Goal: Task Accomplishment & Management: Complete application form

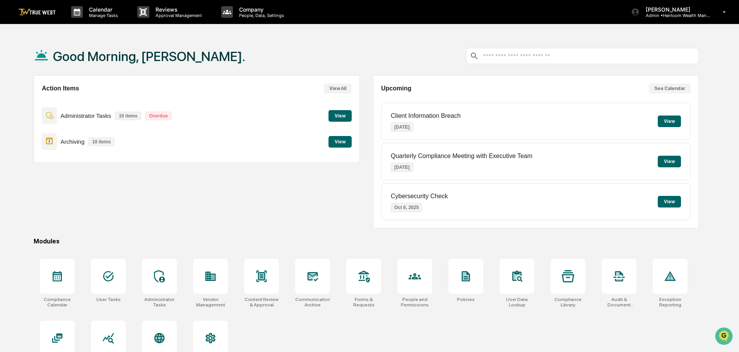
click at [340, 142] on button "View" at bounding box center [339, 142] width 23 height 12
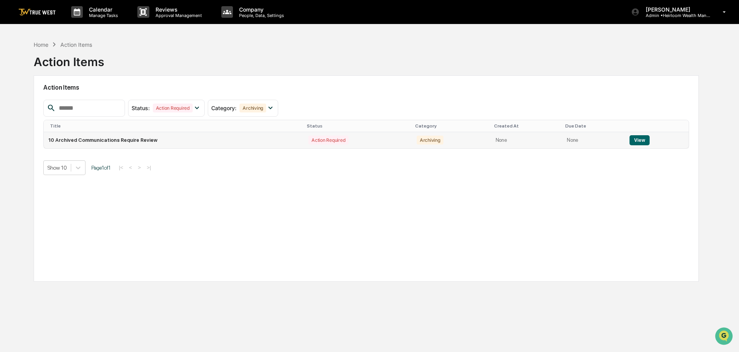
click at [638, 140] on button "View" at bounding box center [639, 140] width 20 height 10
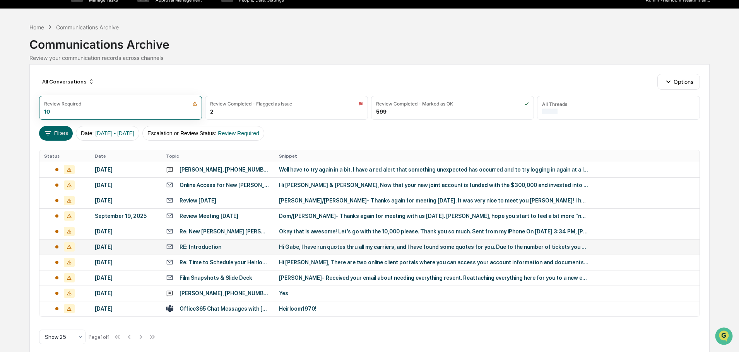
scroll to position [24, 0]
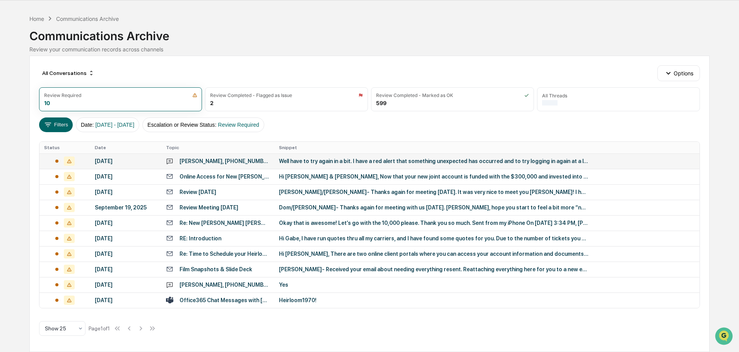
click at [187, 162] on div "[PERSON_NAME], [PHONE_NUMBER]" at bounding box center [225, 161] width 90 height 6
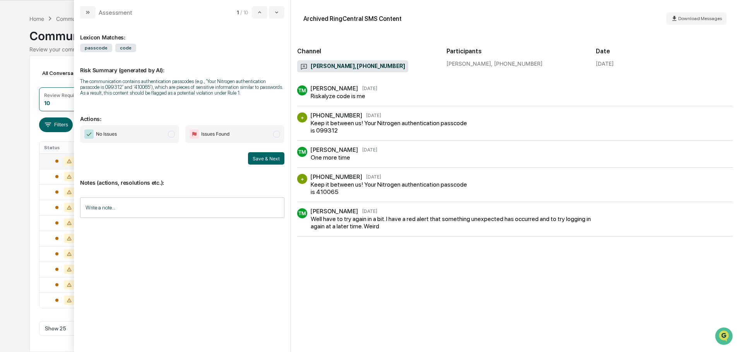
click at [380, 89] on div "TM [PERSON_NAME] [DATE] Riskalyze code is me" at bounding box center [515, 93] width 436 height 14
click at [275, 9] on button "modal" at bounding box center [276, 12] width 15 height 12
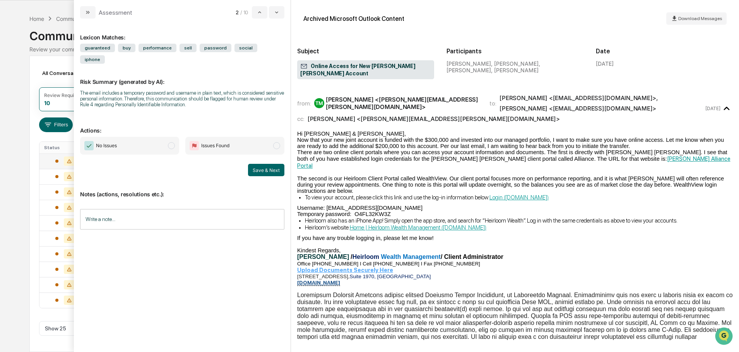
click at [172, 142] on span "modal" at bounding box center [171, 145] width 7 height 7
click at [118, 209] on input "Write a note..." at bounding box center [182, 219] width 204 height 21
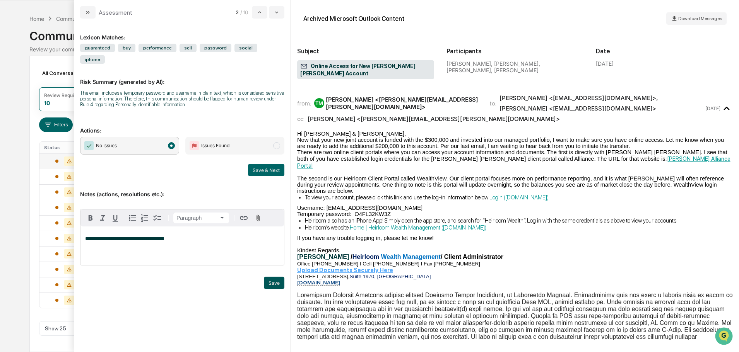
click at [274, 277] on button "Save" at bounding box center [274, 283] width 21 height 12
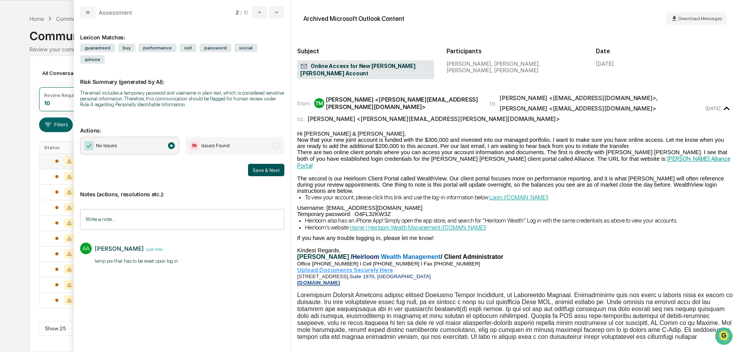
click at [260, 164] on button "Save & Next" at bounding box center [266, 170] width 36 height 12
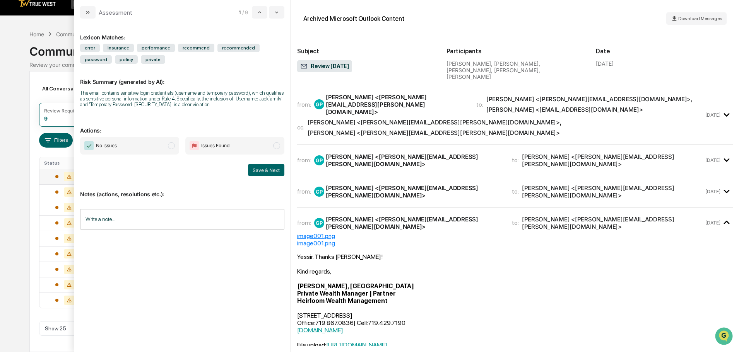
scroll to position [9, 0]
click at [357, 119] on div "[PERSON_NAME] <[PERSON_NAME][EMAIL_ADDRESS][PERSON_NAME][DOMAIN_NAME]>" at bounding box center [434, 122] width 252 height 7
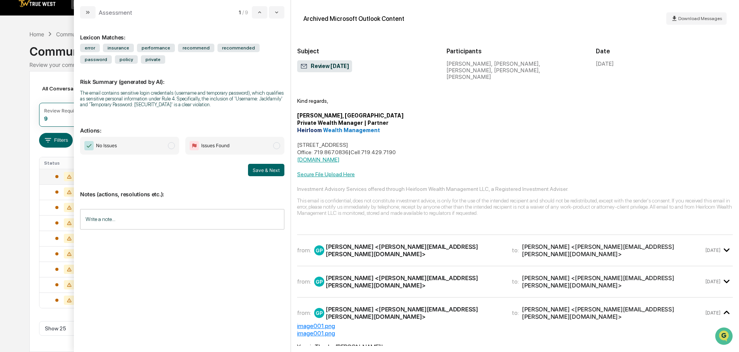
scroll to position [348, 0]
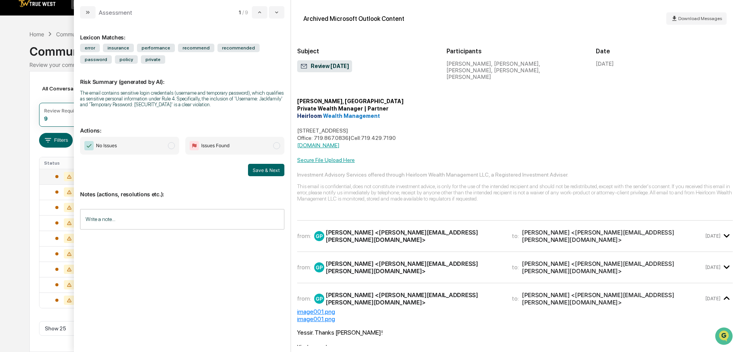
click at [396, 229] on div "[PERSON_NAME] <[PERSON_NAME][EMAIL_ADDRESS][PERSON_NAME][DOMAIN_NAME]>" at bounding box center [414, 236] width 177 height 15
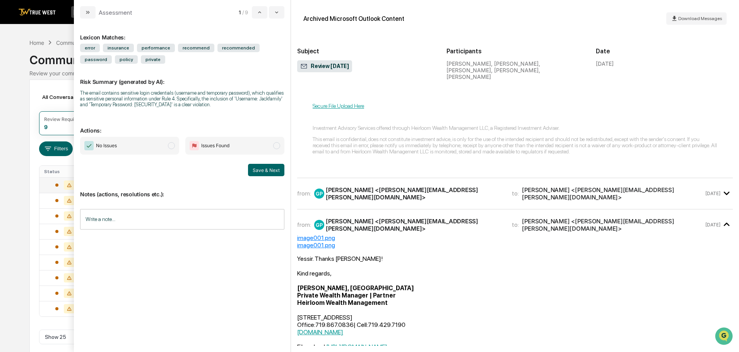
scroll to position [1741, 0]
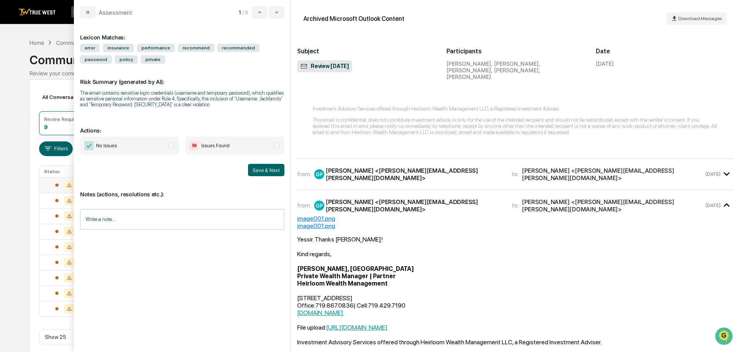
click at [396, 167] on div "[PERSON_NAME] <[PERSON_NAME][EMAIL_ADDRESS][PERSON_NAME][DOMAIN_NAME]>" at bounding box center [414, 174] width 177 height 15
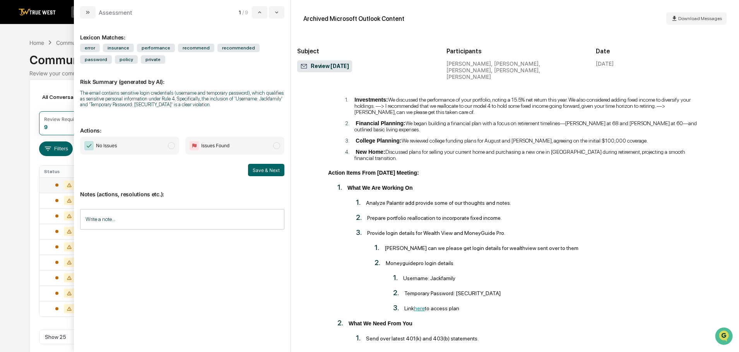
scroll to position [4527, 0]
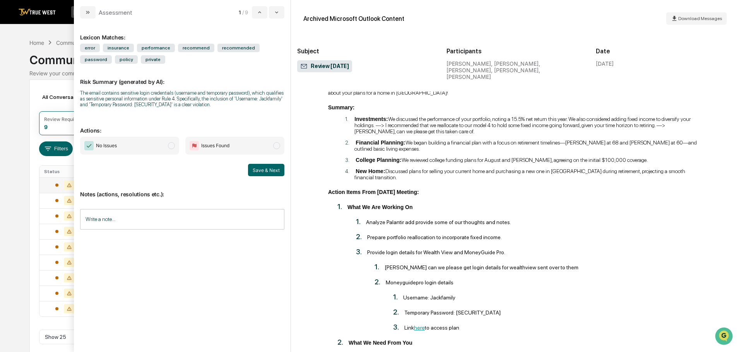
click at [125, 219] on input "Write a note..." at bounding box center [182, 219] width 204 height 21
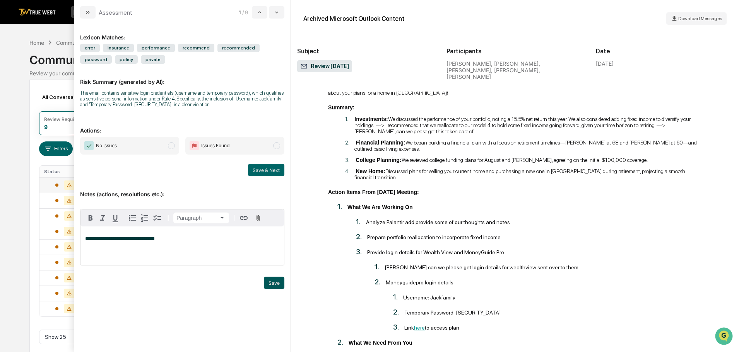
click at [274, 282] on button "Save" at bounding box center [274, 283] width 21 height 12
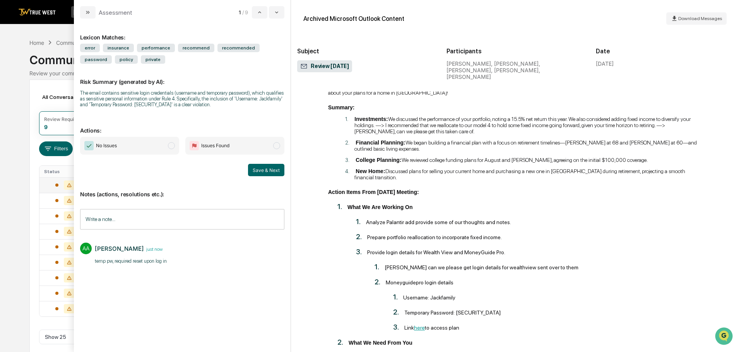
click at [171, 147] on span "modal" at bounding box center [171, 145] width 7 height 7
click at [265, 169] on button "Save & Next" at bounding box center [266, 170] width 36 height 12
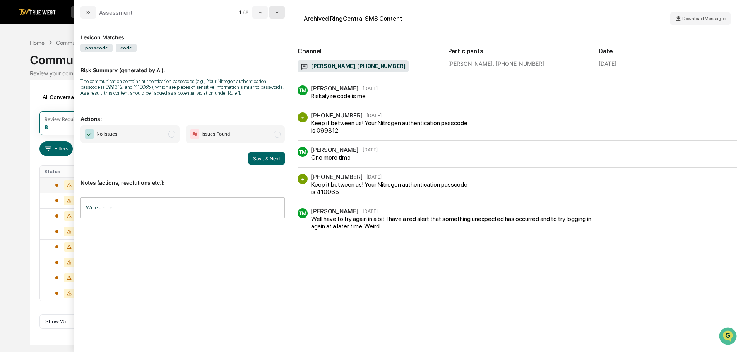
click at [278, 10] on icon "modal" at bounding box center [277, 12] width 6 height 6
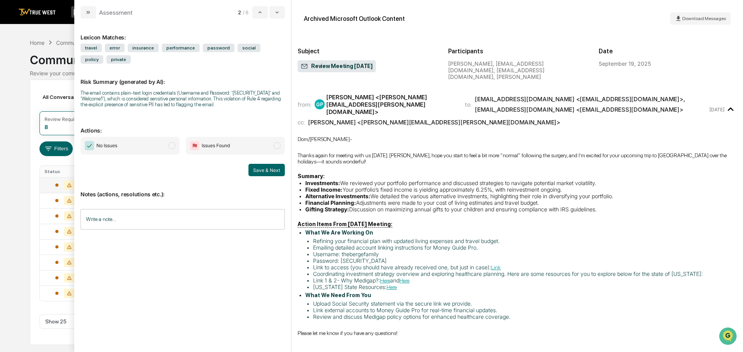
click at [171, 147] on span "modal" at bounding box center [171, 145] width 7 height 7
click at [135, 217] on input "Write a note..." at bounding box center [182, 219] width 204 height 21
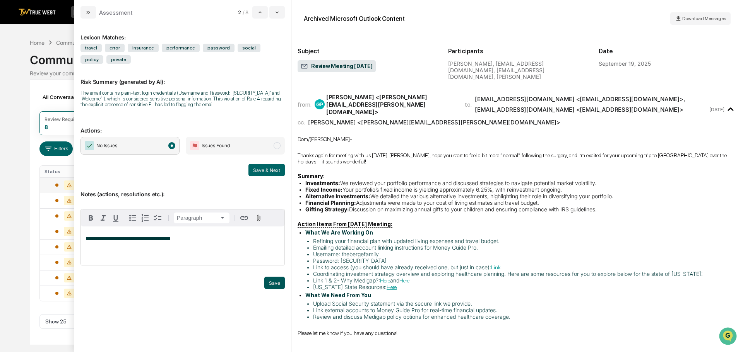
click at [275, 285] on button "Save" at bounding box center [274, 283] width 21 height 12
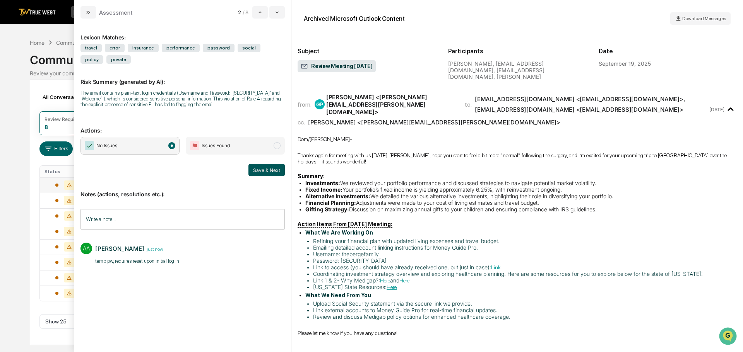
click at [260, 172] on button "Save & Next" at bounding box center [266, 170] width 36 height 12
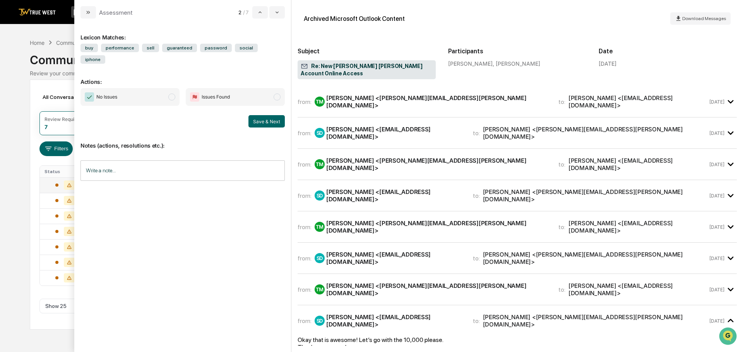
click at [379, 94] on div "[PERSON_NAME] <[PERSON_NAME][EMAIL_ADDRESS][PERSON_NAME][DOMAIN_NAME]>" at bounding box center [437, 101] width 223 height 15
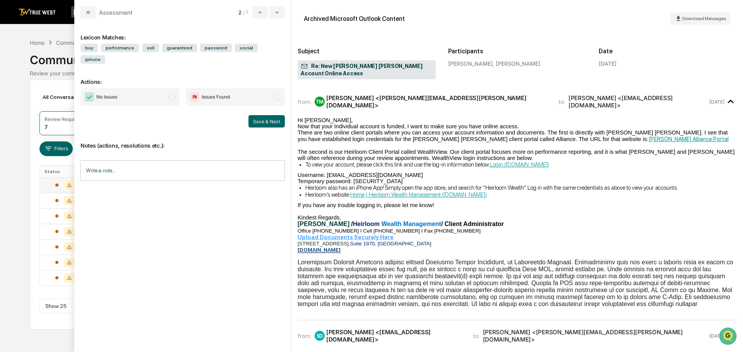
click at [57, 31] on div "Calendar Manage Tasks Reviews Approval Management Company People, Data, Setting…" at bounding box center [371, 176] width 743 height 352
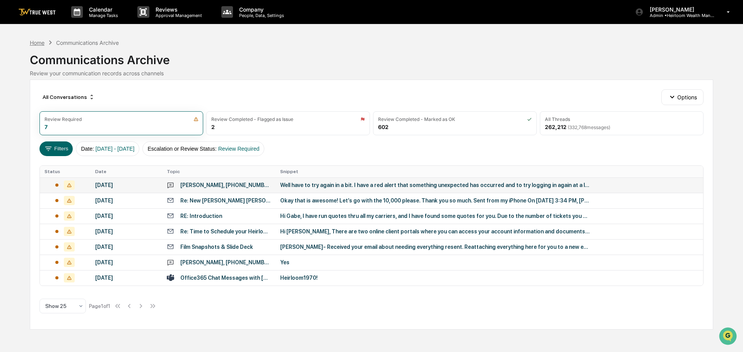
click at [36, 42] on div "Home" at bounding box center [37, 42] width 15 height 7
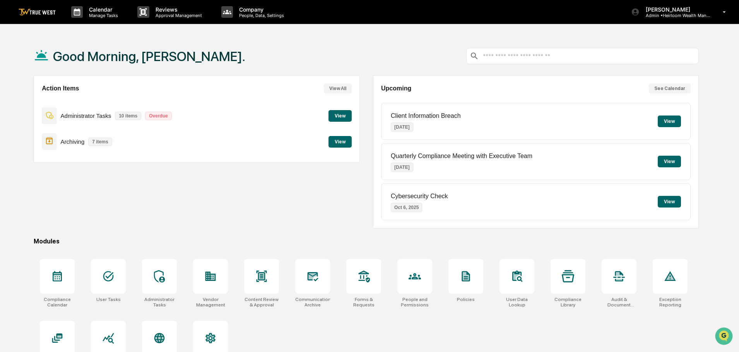
click at [342, 141] on button "View" at bounding box center [339, 142] width 23 height 12
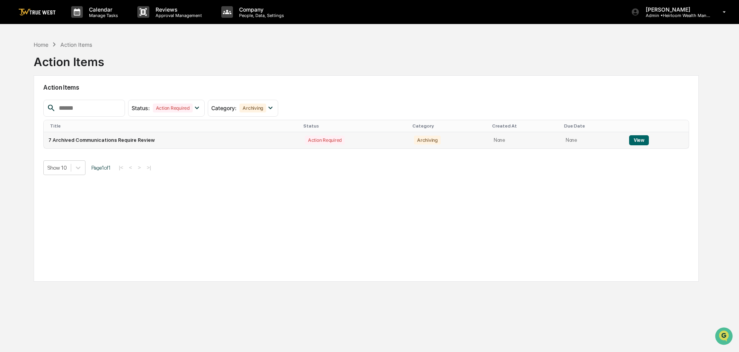
click at [639, 140] on button "View" at bounding box center [639, 140] width 20 height 10
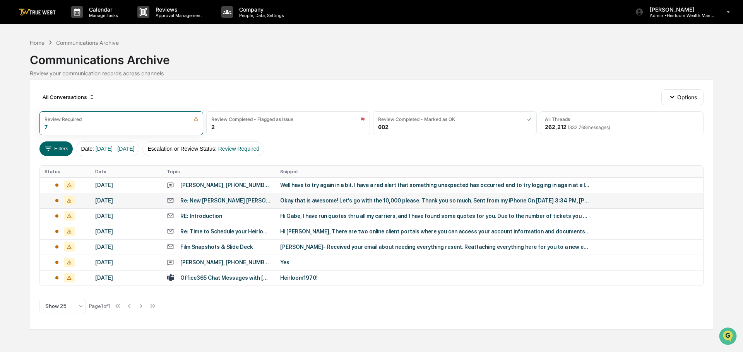
click at [227, 200] on div "Re: New [PERSON_NAME] [PERSON_NAME] Account Online Access" at bounding box center [225, 201] width 91 height 6
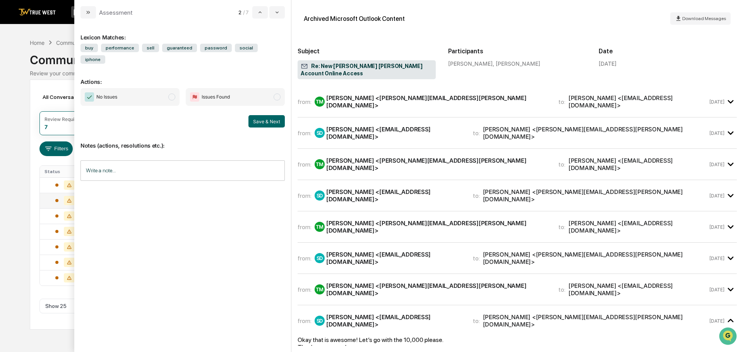
click at [388, 94] on div "TM [PERSON_NAME] <[PERSON_NAME][EMAIL_ADDRESS][PERSON_NAME][DOMAIN_NAME]>" at bounding box center [432, 101] width 234 height 15
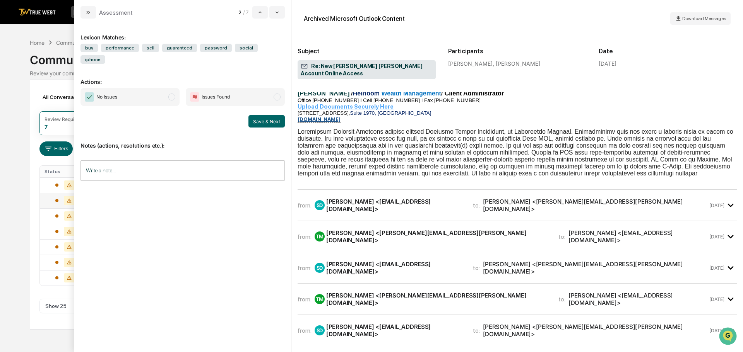
scroll to position [155, 0]
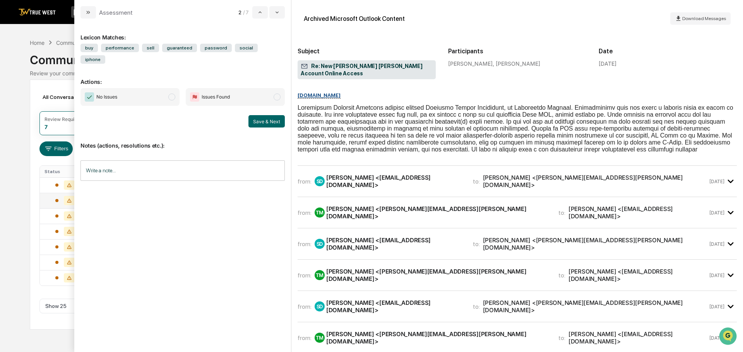
click at [390, 182] on div "[PERSON_NAME] <[EMAIL_ADDRESS][DOMAIN_NAME]>" at bounding box center [394, 181] width 137 height 15
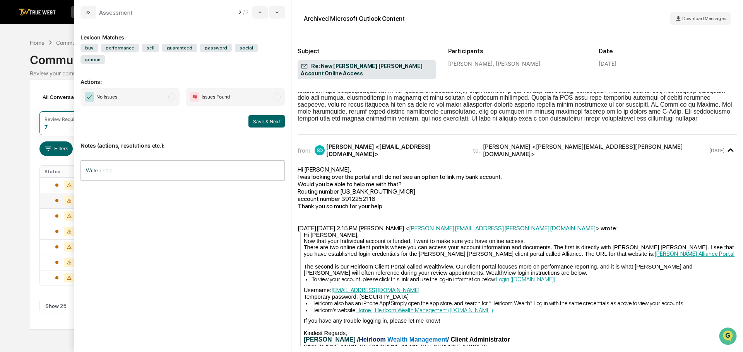
scroll to position [232, 0]
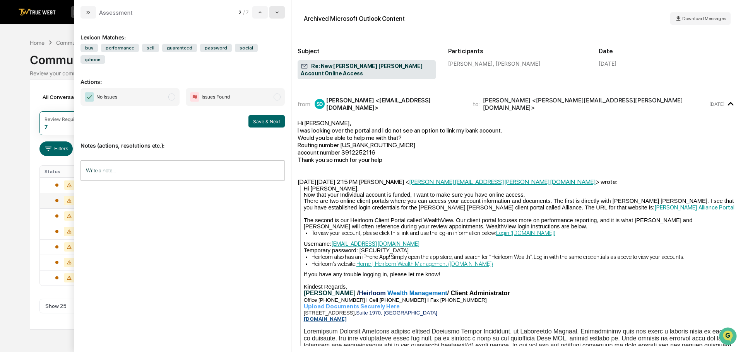
click at [277, 8] on button "modal" at bounding box center [276, 12] width 15 height 12
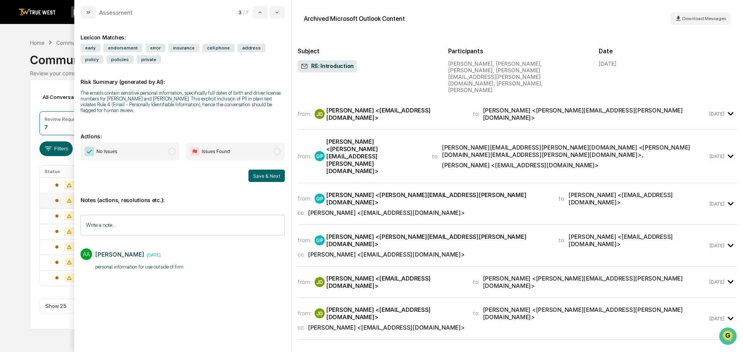
click at [359, 107] on div "[PERSON_NAME] <[EMAIL_ADDRESS][DOMAIN_NAME]>" at bounding box center [394, 114] width 137 height 15
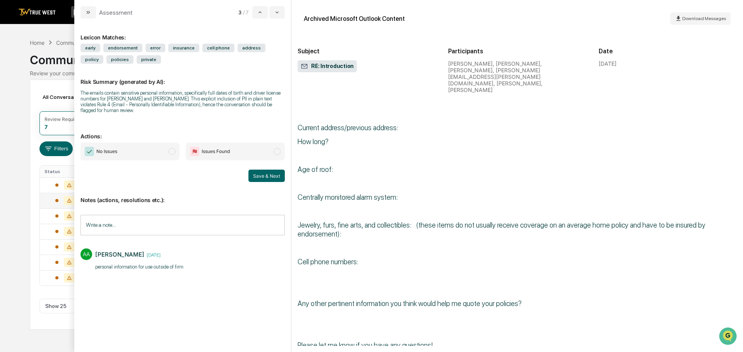
scroll to position [619, 0]
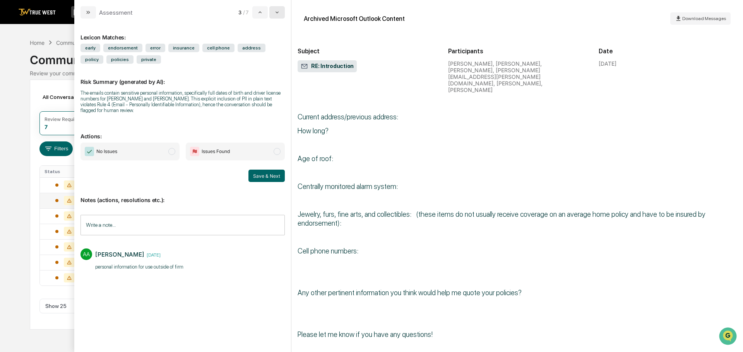
click at [277, 8] on button "modal" at bounding box center [276, 12] width 15 height 12
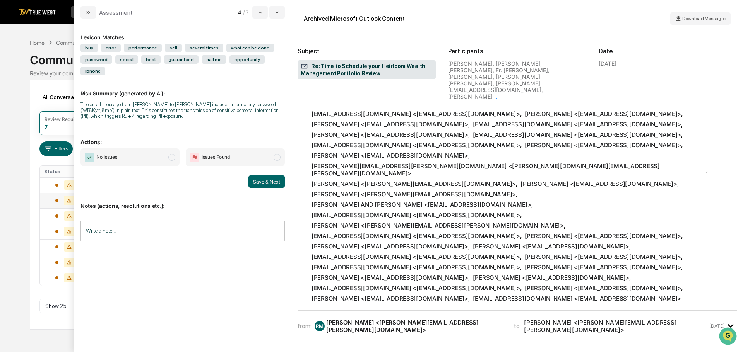
scroll to position [387, 0]
click at [370, 319] on div "[PERSON_NAME] <[PERSON_NAME][EMAIL_ADDRESS][PERSON_NAME][DOMAIN_NAME]>" at bounding box center [415, 326] width 178 height 15
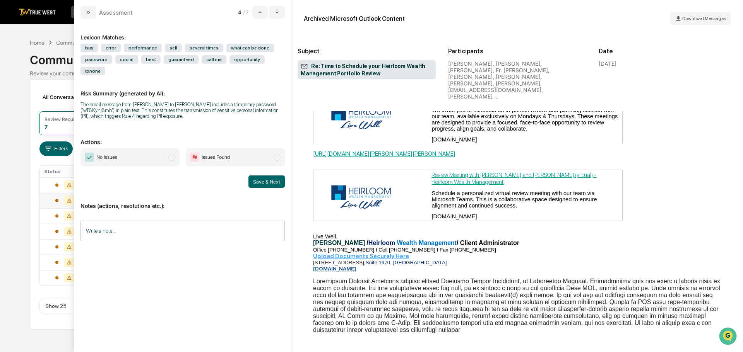
scroll to position [774, 0]
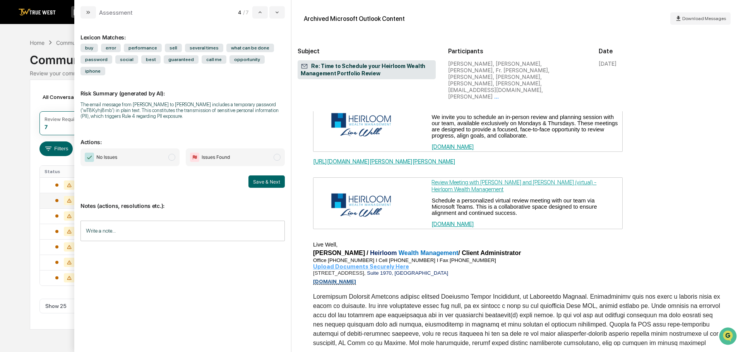
scroll to position [1161, 0]
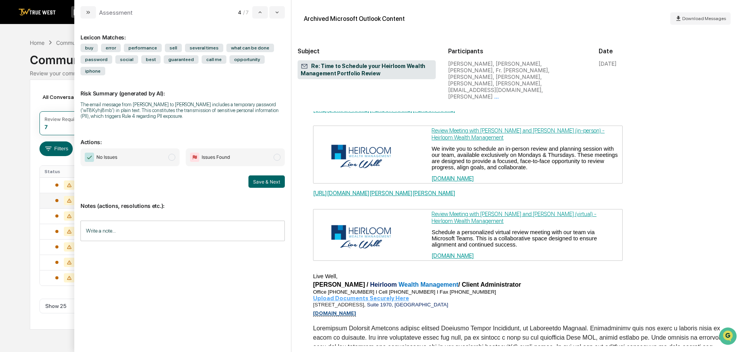
scroll to position [1625, 0]
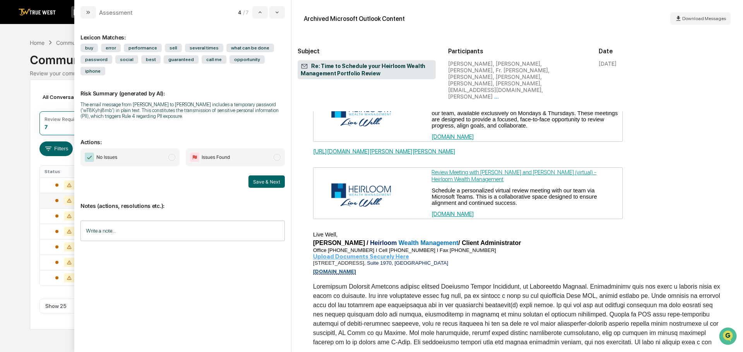
scroll to position [2089, 0]
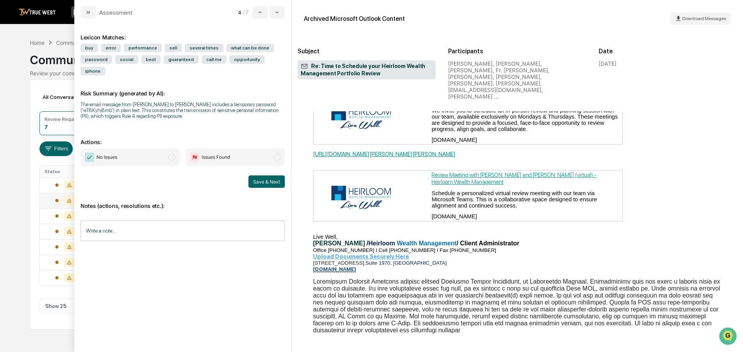
scroll to position [2554, 0]
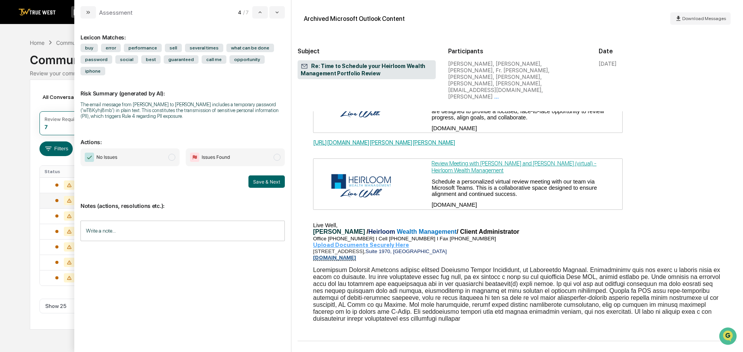
click at [393, 350] on div "[PERSON_NAME] <[PERSON_NAME][EMAIL_ADDRESS][PERSON_NAME][DOMAIN_NAME]>" at bounding box center [435, 357] width 218 height 15
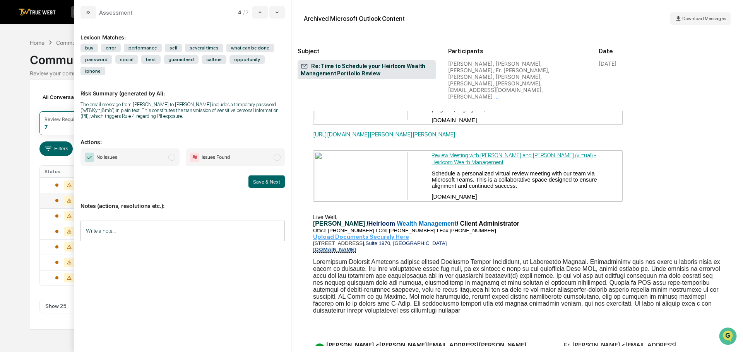
scroll to position [3173, 0]
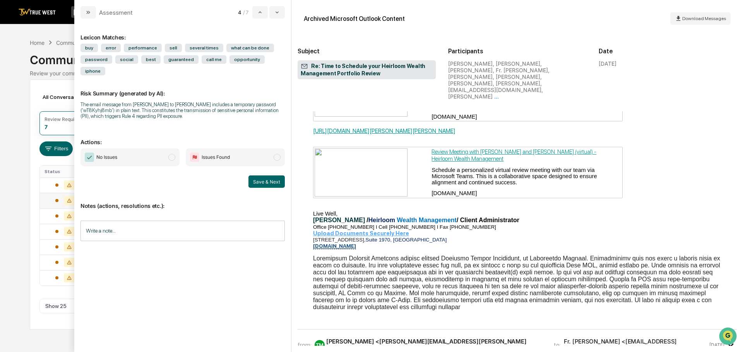
click at [378, 338] on div "[PERSON_NAME] <[PERSON_NAME][EMAIL_ADDRESS][PERSON_NAME][DOMAIN_NAME]>" at bounding box center [435, 345] width 218 height 15
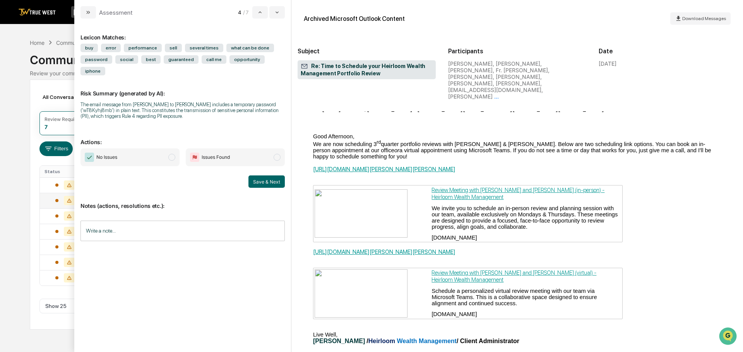
scroll to position [3749, 0]
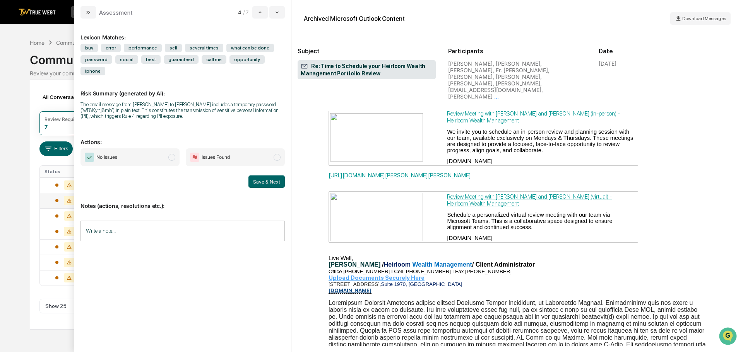
scroll to position [4445, 0]
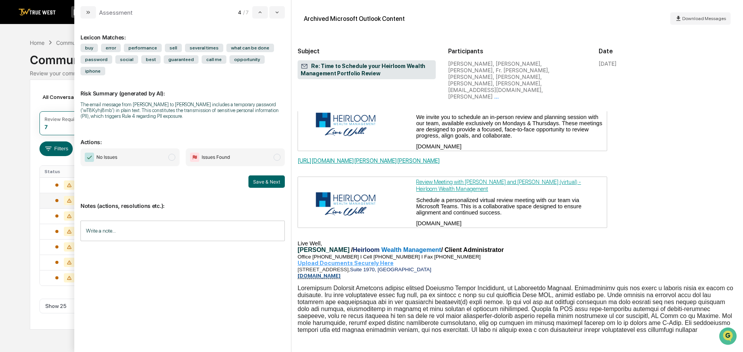
scroll to position [4909, 0]
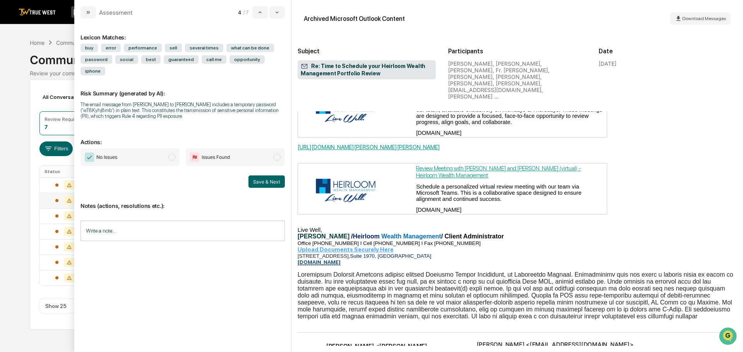
click at [419, 343] on div "[PERSON_NAME] <[PERSON_NAME][EMAIL_ADDRESS][PERSON_NAME][DOMAIN_NAME]>" at bounding box center [391, 354] width 131 height 22
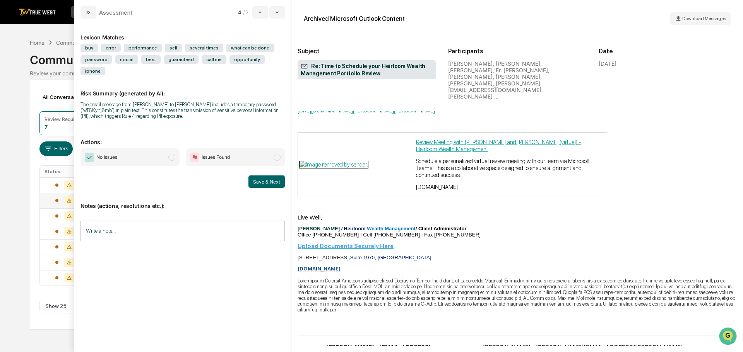
scroll to position [5722, 0]
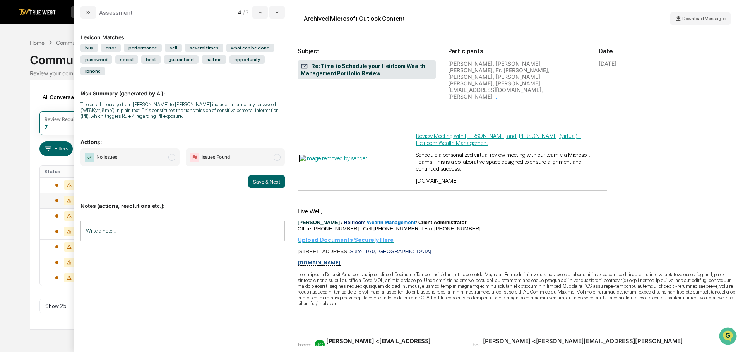
click at [410, 352] on div "[PERSON_NAME] <[PERSON_NAME][EMAIL_ADDRESS][PERSON_NAME][DOMAIN_NAME]>" at bounding box center [434, 359] width 252 height 7
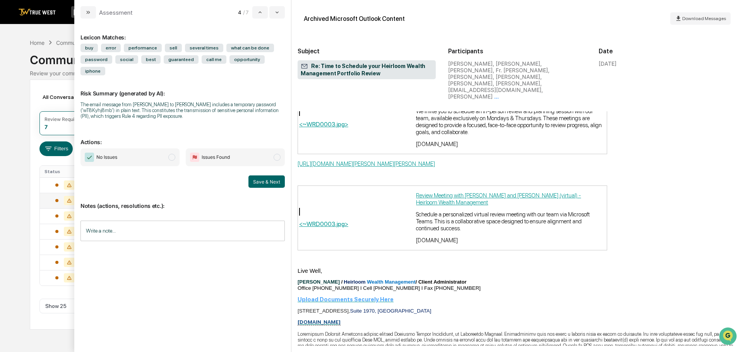
scroll to position [6534, 0]
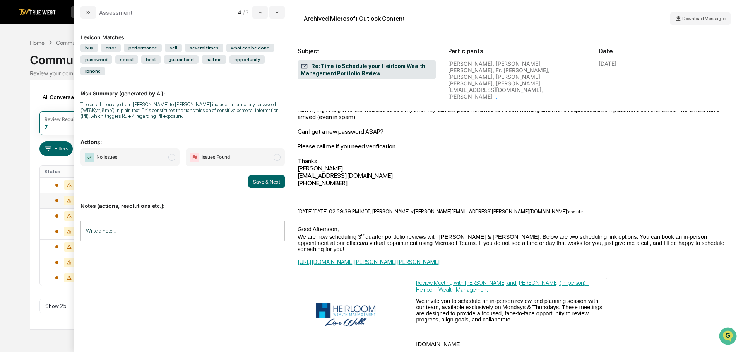
scroll to position [7672, 0]
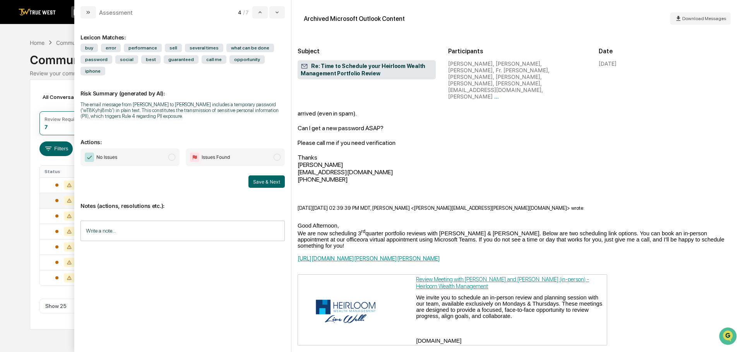
click at [173, 154] on span "modal" at bounding box center [171, 157] width 7 height 7
click at [115, 221] on input "Write a note..." at bounding box center [182, 231] width 204 height 21
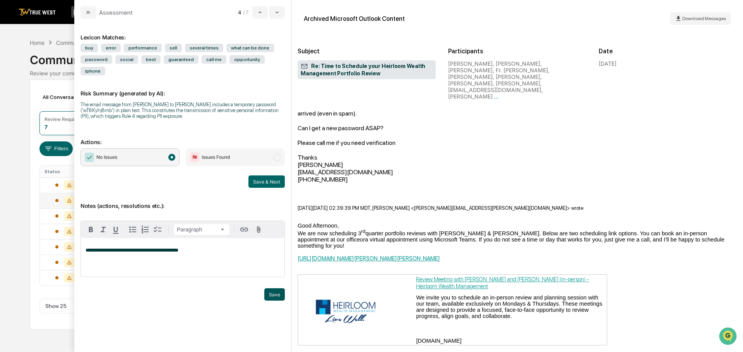
click at [274, 289] on button "Save" at bounding box center [274, 295] width 21 height 12
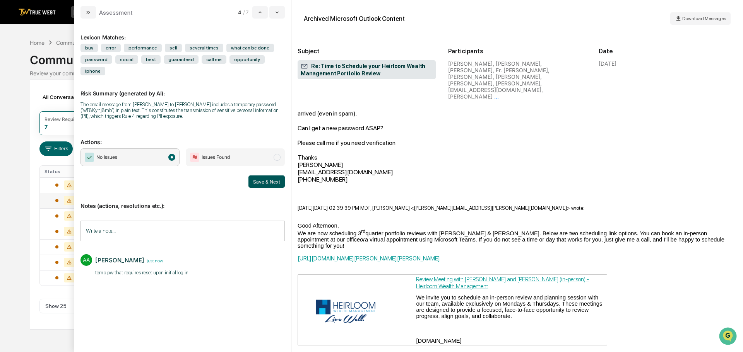
click at [267, 176] on button "Save & Next" at bounding box center [266, 182] width 36 height 12
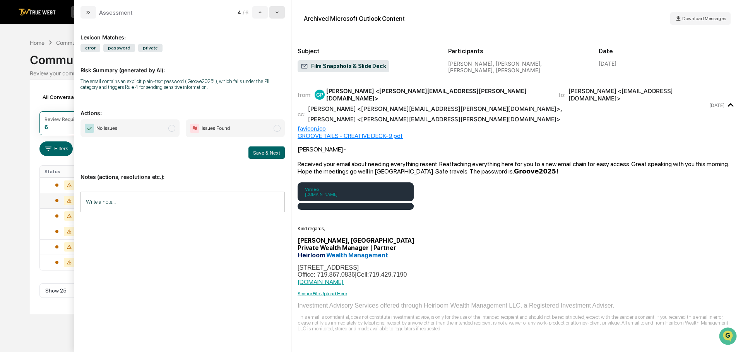
click at [276, 9] on icon "modal" at bounding box center [277, 12] width 6 height 6
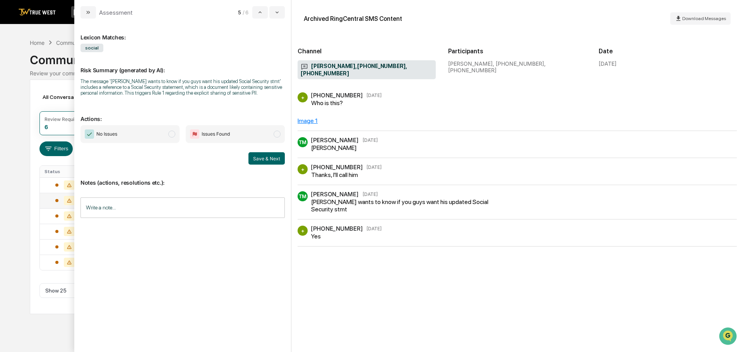
click at [306, 117] on div "Image 1" at bounding box center [308, 120] width 20 height 7
click at [278, 9] on button "modal" at bounding box center [276, 12] width 15 height 12
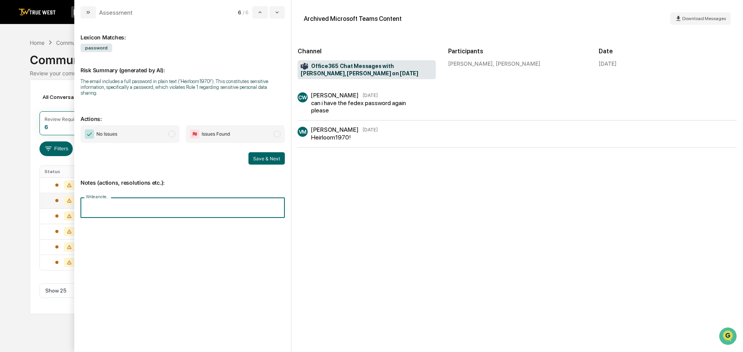
click at [98, 200] on input "Write a note..." at bounding box center [182, 208] width 204 height 21
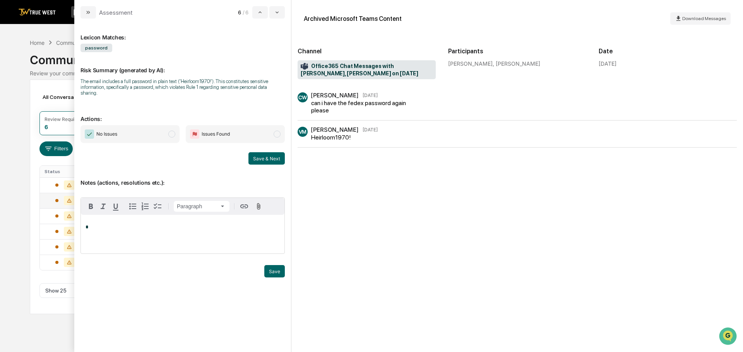
click at [42, 27] on div "Calendar Manage Tasks Reviews Approval Management Company People, Data, Setting…" at bounding box center [371, 176] width 743 height 352
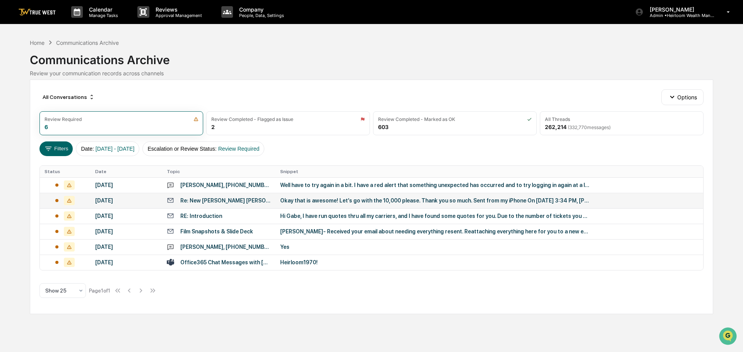
click at [46, 11] on img at bounding box center [37, 12] width 37 height 7
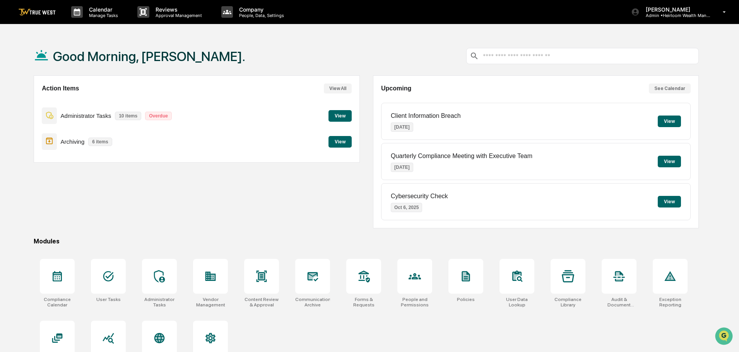
click at [345, 141] on button "View" at bounding box center [339, 142] width 23 height 12
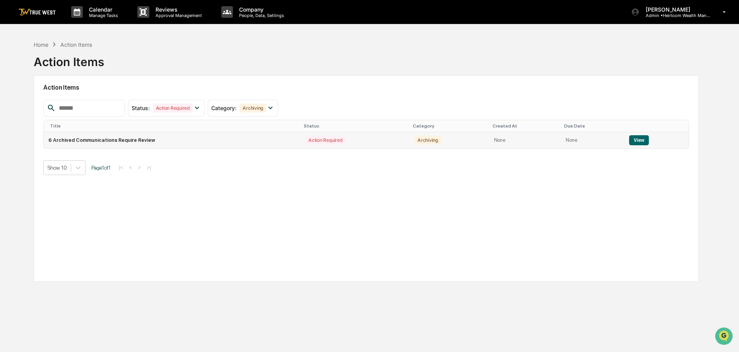
click at [635, 140] on button "View" at bounding box center [639, 140] width 20 height 10
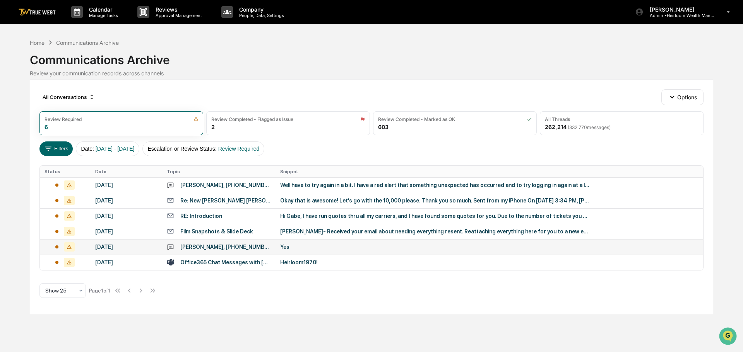
click at [301, 250] on div "Yes" at bounding box center [435, 247] width 310 height 6
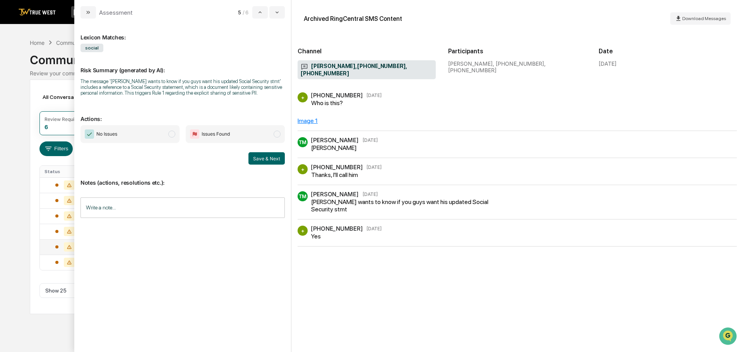
click at [46, 30] on div "Calendar Manage Tasks Reviews Approval Management Company People, Data, Setting…" at bounding box center [371, 176] width 743 height 352
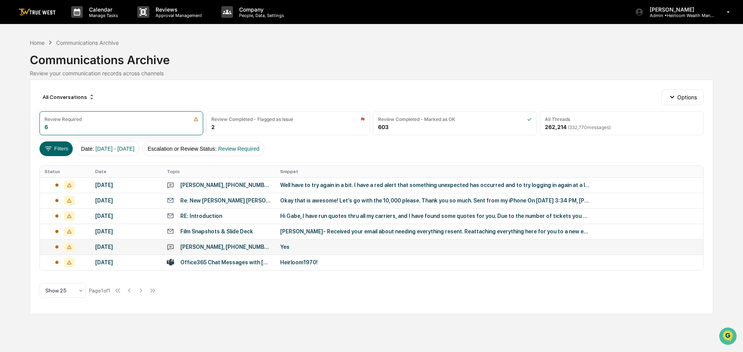
click at [43, 10] on img at bounding box center [37, 12] width 37 height 7
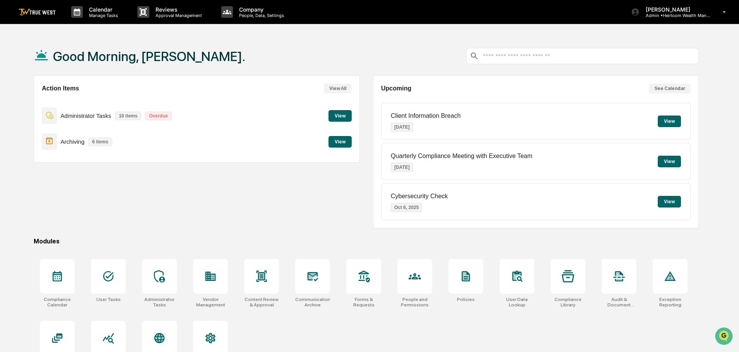
click at [342, 118] on button "View" at bounding box center [339, 116] width 23 height 12
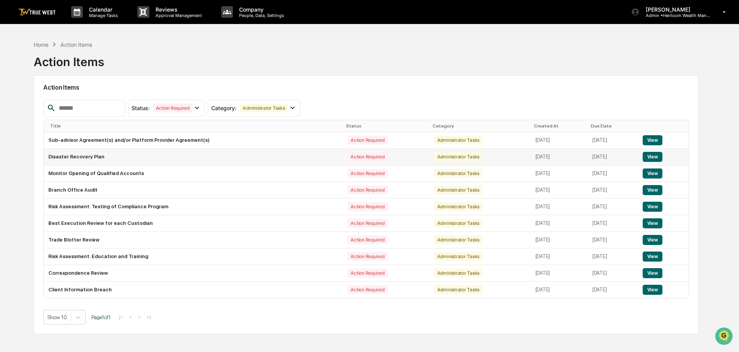
click at [655, 157] on button "View" at bounding box center [653, 157] width 20 height 10
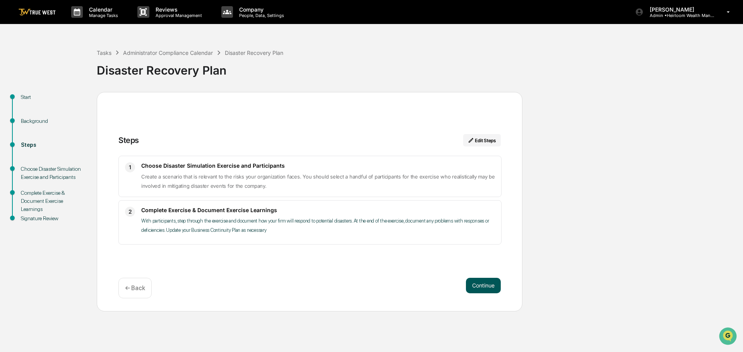
click at [487, 283] on button "Continue" at bounding box center [483, 285] width 35 height 15
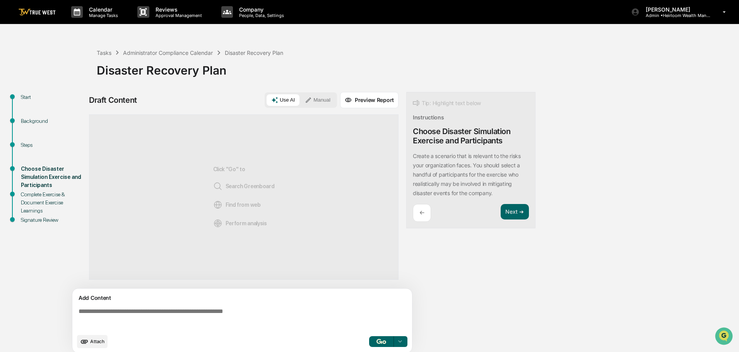
click at [323, 99] on button "Manual" at bounding box center [317, 100] width 35 height 12
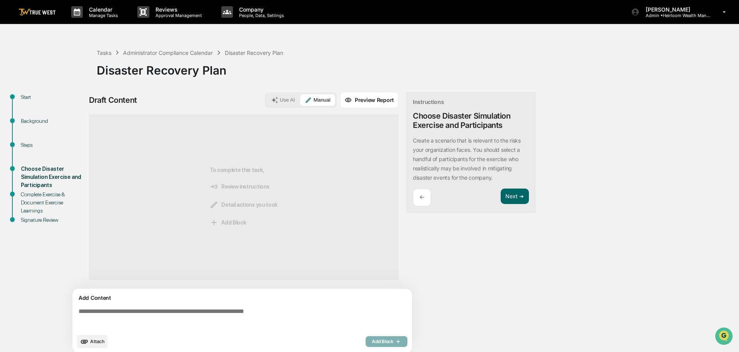
scroll to position [6, 0]
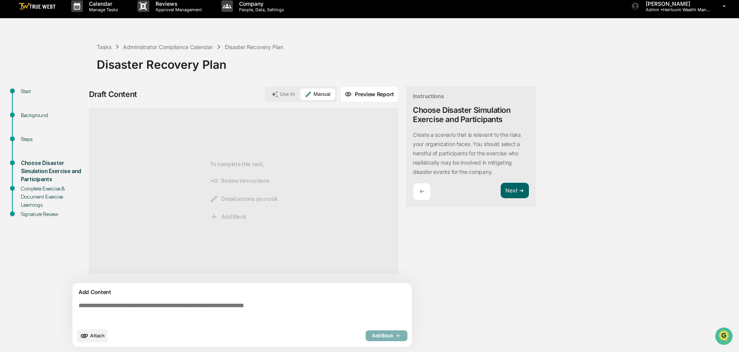
click at [114, 303] on textarea at bounding box center [243, 313] width 337 height 28
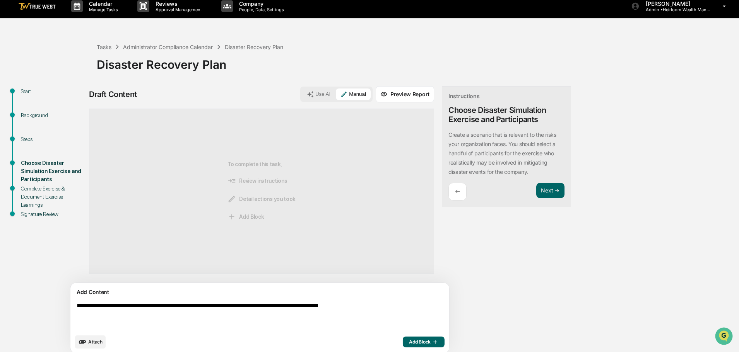
click at [328, 305] on textarea "**********" at bounding box center [242, 316] width 337 height 34
click at [124, 314] on textarea "**********" at bounding box center [242, 316] width 337 height 34
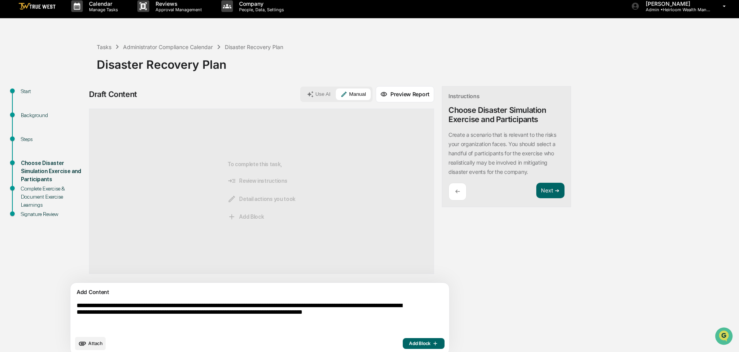
click at [407, 313] on textarea "**********" at bounding box center [242, 317] width 337 height 36
click at [173, 322] on textarea "**********" at bounding box center [242, 317] width 337 height 36
click at [371, 315] on textarea "**********" at bounding box center [242, 317] width 337 height 36
click at [357, 322] on textarea "**********" at bounding box center [242, 317] width 337 height 36
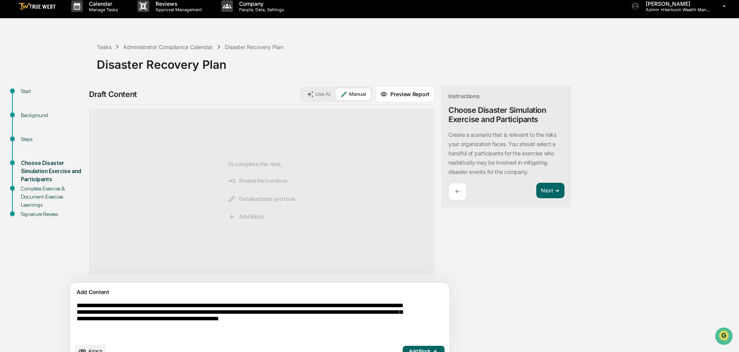
click at [354, 321] on textarea "**********" at bounding box center [242, 320] width 337 height 43
click at [267, 323] on textarea "**********" at bounding box center [242, 320] width 337 height 43
click at [83, 330] on textarea "**********" at bounding box center [242, 320] width 337 height 43
type textarea "**********"
click at [409, 349] on span "Add Block" at bounding box center [423, 352] width 29 height 6
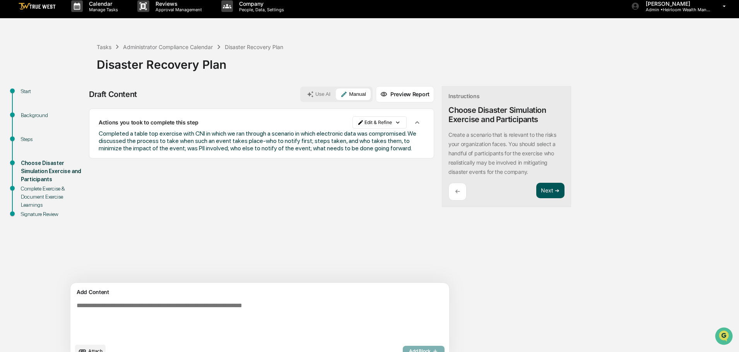
click at [536, 190] on button "Next ➔" at bounding box center [550, 191] width 28 height 16
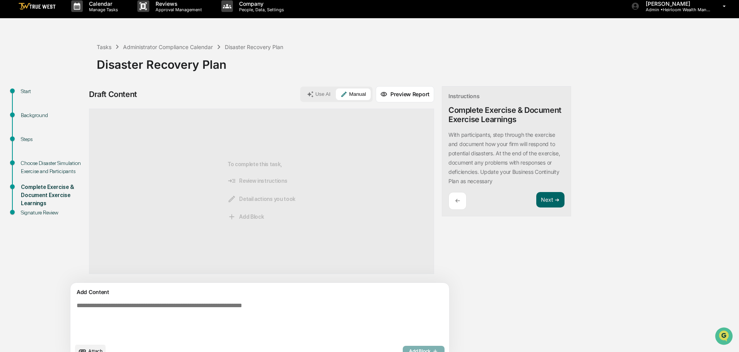
click at [106, 306] on textarea at bounding box center [242, 320] width 337 height 43
click at [277, 307] on textarea "**********" at bounding box center [242, 316] width 337 height 34
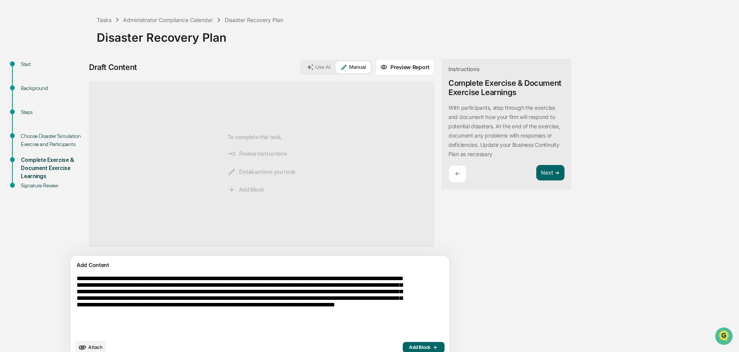
scroll to position [44, 0]
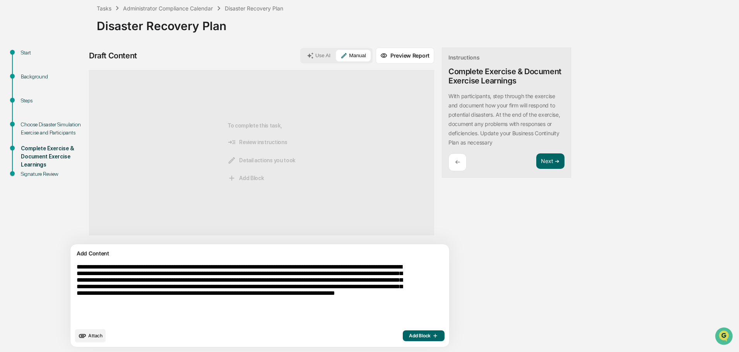
type textarea "**********"
click at [409, 336] on span "Add Block" at bounding box center [423, 336] width 29 height 6
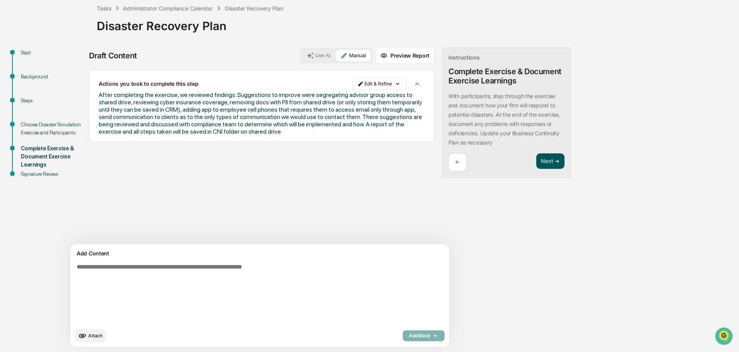
click at [536, 162] on button "Next ➔" at bounding box center [550, 162] width 28 height 16
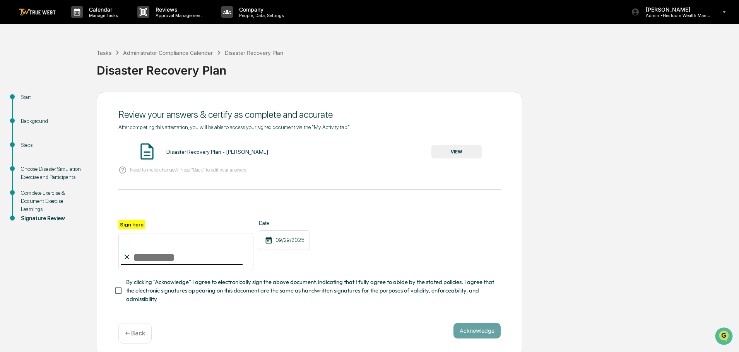
click at [464, 152] on button "VIEW" at bounding box center [456, 151] width 50 height 13
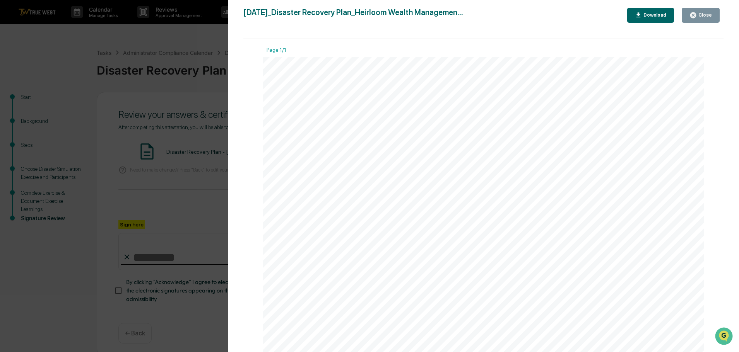
click at [701, 18] on div "Close" at bounding box center [700, 15] width 22 height 7
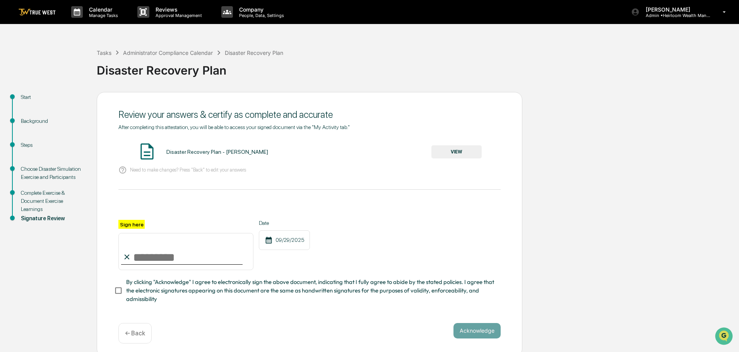
click at [183, 265] on input "Sign here" at bounding box center [185, 251] width 135 height 37
type input "**********"
click at [477, 331] on button "Acknowledge" at bounding box center [476, 330] width 47 height 15
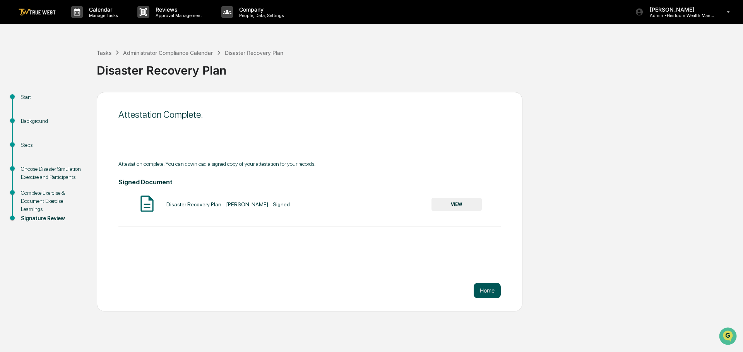
click at [491, 293] on button "Home" at bounding box center [487, 290] width 27 height 15
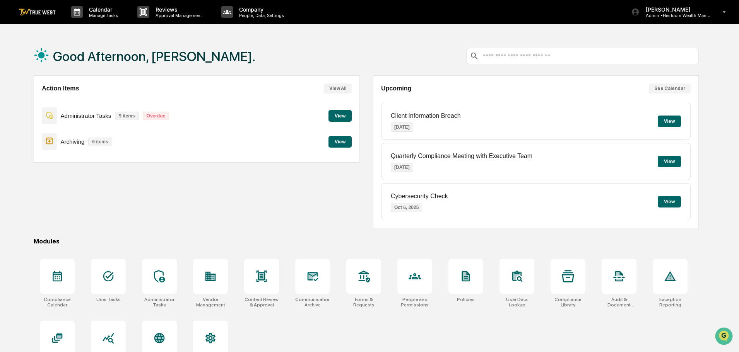
click at [339, 118] on button "View" at bounding box center [339, 116] width 23 height 12
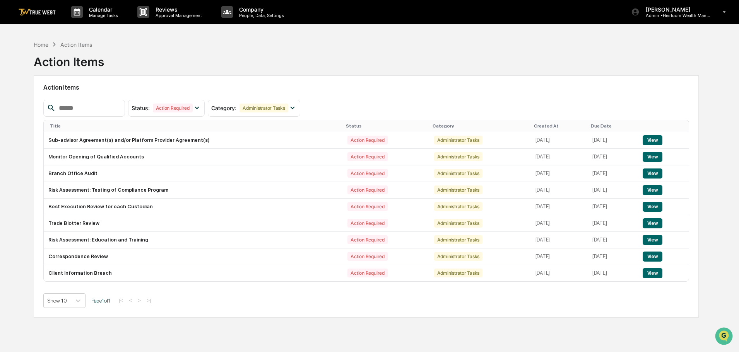
click at [39, 12] on img at bounding box center [37, 12] width 37 height 7
